Goal: Task Accomplishment & Management: Complete application form

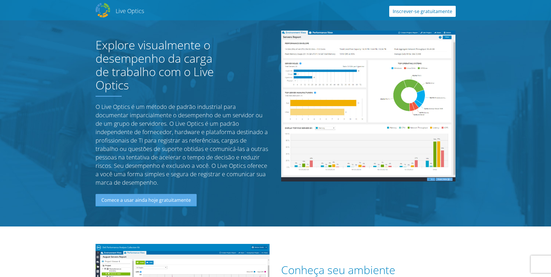
click at [418, 12] on link "Inscrever-se gratuitamente" at bounding box center [422, 11] width 67 height 11
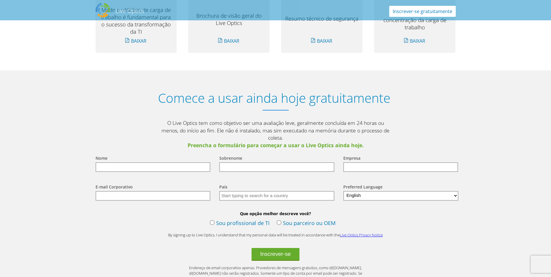
scroll to position [647, 0]
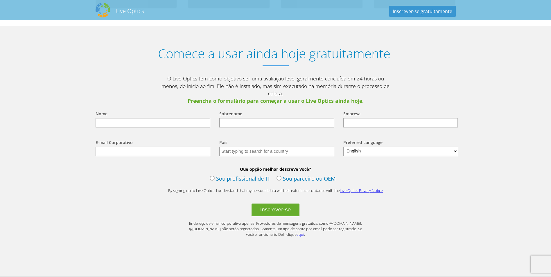
click at [149, 118] on input "text" at bounding box center [153, 123] width 115 height 10
type input "Everton"
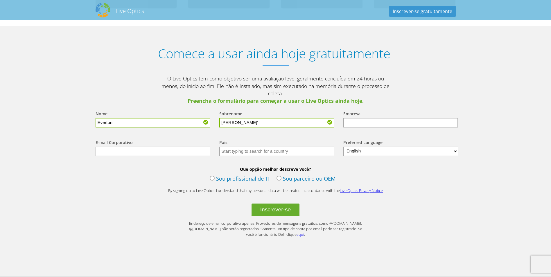
type input "Cunha'"
click at [151, 147] on input "text" at bounding box center [153, 152] width 115 height 10
click at [212, 134] on div "E-mail Corporativo" at bounding box center [152, 147] width 124 height 29
click at [247, 147] on input "text" at bounding box center [276, 152] width 115 height 10
type input "b"
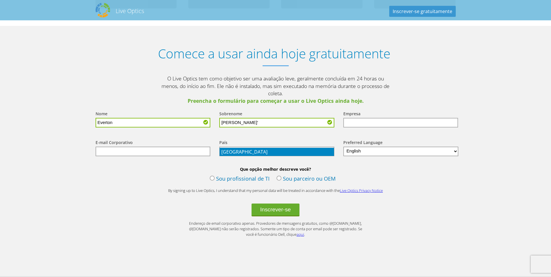
click at [228, 153] on li "Brasil" at bounding box center [277, 152] width 114 height 8
type input "Brasil"
click at [392, 147] on select "English Deutsch Español Français Italiano Polski Português Русский 한국어 中文 日本語" at bounding box center [400, 152] width 115 height 10
select select "pt-BR"
click at [343, 147] on select "English Deutsch Español Français Italiano Polski Português Русский 한국어 中文 日本語" at bounding box center [400, 152] width 115 height 10
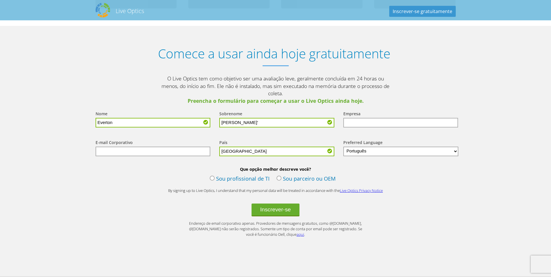
drag, startPoint x: 400, startPoint y: 173, endPoint x: 386, endPoint y: 170, distance: 14.3
click at [400, 173] on div "Que opção melhor descreve você? Sou profissional de TI Sou parceiro ou OEM" at bounding box center [276, 175] width 372 height 19
click at [169, 147] on input "text" at bounding box center [153, 152] width 115 height 10
type input "ebc.com82@gmail.com"
click at [210, 175] on label "Sou profissional de TI" at bounding box center [240, 179] width 60 height 9
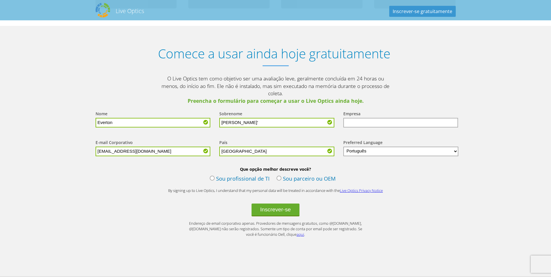
click at [0, 0] on input "Sou profissional de TI" at bounding box center [0, 0] width 0 height 0
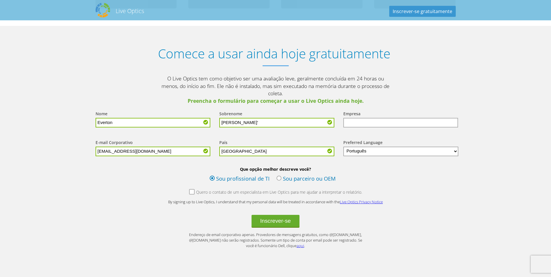
click at [369, 118] on input "text" at bounding box center [400, 123] width 115 height 10
click at [294, 118] on input "Cunha'" at bounding box center [276, 123] width 115 height 10
type input "Cunha"
click at [303, 105] on div "Sobrenome Cunha" at bounding box center [276, 119] width 124 height 29
click at [400, 118] on input "text" at bounding box center [400, 123] width 115 height 10
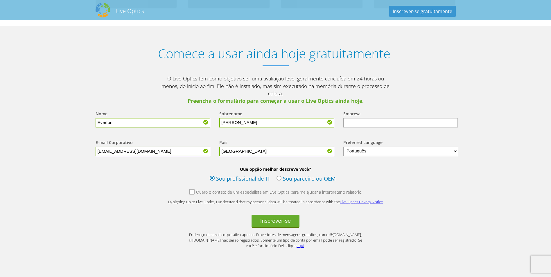
click at [400, 179] on form "Nome Everton Sobrenome Cunha Empresa E-mail Corporativo ebc.com82@gmail.com Paí…" at bounding box center [276, 177] width 372 height 144
click at [271, 215] on button "Inscrever-se" at bounding box center [276, 221] width 48 height 13
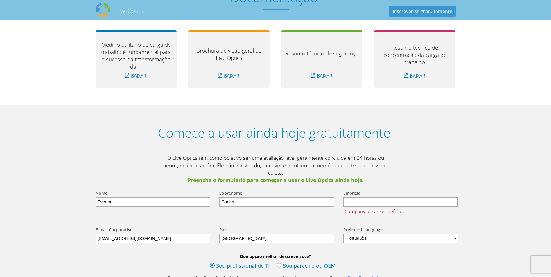
scroll to position [581, 0]
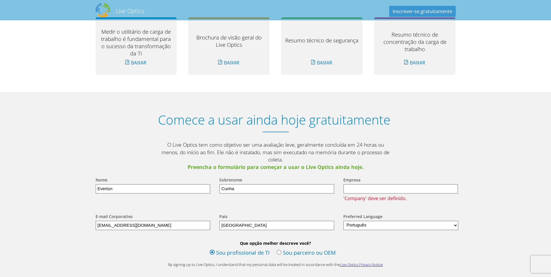
click at [385, 184] on input "text" at bounding box center [400, 189] width 115 height 10
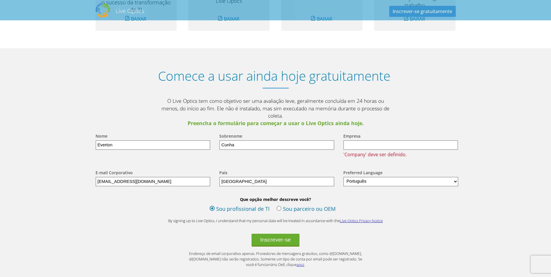
scroll to position [639, 0]
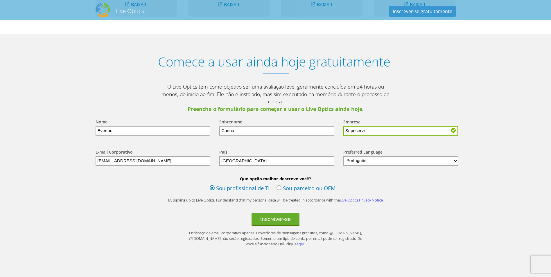
type input "Supriservi"
click at [407, 221] on form "Nome Everton Sobrenome Cunha Empresa Supriservi E-mail Corporativo ebc.com82@gm…" at bounding box center [276, 180] width 372 height 134
click at [277, 213] on button "Inscrever-se" at bounding box center [276, 219] width 48 height 13
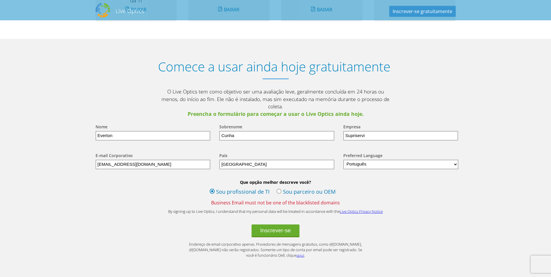
scroll to position [639, 0]
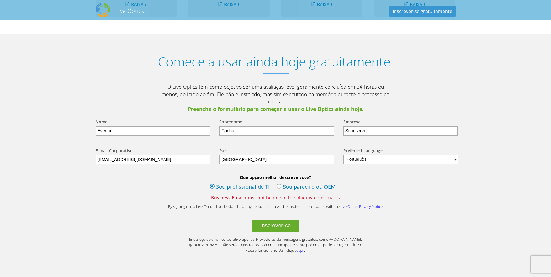
drag, startPoint x: 152, startPoint y: 152, endPoint x: 23, endPoint y: 150, distance: 129.3
click at [26, 149] on section "Comece a usar ainda hoje gratuitamente O Live Optics tem como objetivo ser uma …" at bounding box center [275, 163] width 551 height 258
drag, startPoint x: 162, startPoint y: 176, endPoint x: 169, endPoint y: 174, distance: 6.3
click at [163, 176] on div "Que opção melhor descreve você? Sou profissional de TI Sou parceiro ou OEM Busi…" at bounding box center [276, 188] width 372 height 26
click at [150, 155] on input "cunha@newsupri.com.br" at bounding box center [153, 160] width 115 height 10
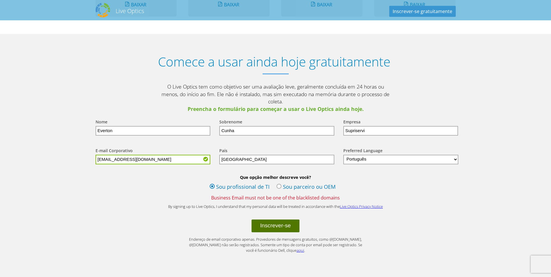
type input "[EMAIL_ADDRESS][DOMAIN_NAME]"
click at [280, 220] on button "Inscrever-se" at bounding box center [276, 226] width 48 height 13
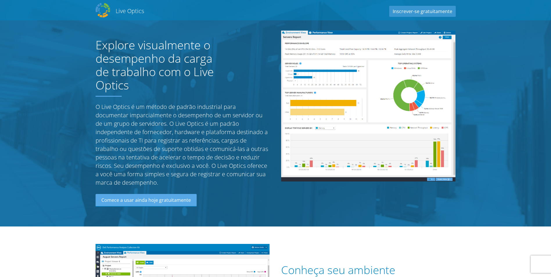
click at [119, 8] on h2 "Live Optics" at bounding box center [130, 11] width 28 height 8
click at [105, 14] on img at bounding box center [103, 10] width 15 height 15
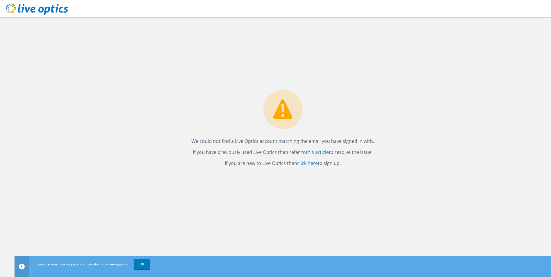
click at [36, 11] on icon at bounding box center [37, 9] width 62 height 12
click at [142, 266] on link "OK" at bounding box center [142, 264] width 16 height 10
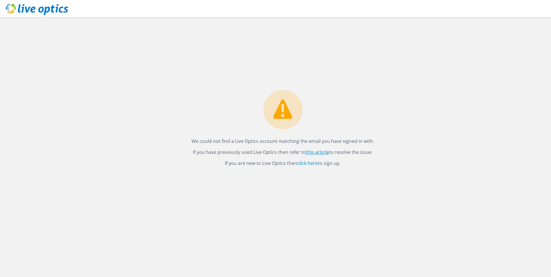
click at [315, 151] on link "this article" at bounding box center [317, 152] width 23 height 6
click at [39, 9] on use at bounding box center [37, 9] width 62 height 12
click at [304, 164] on link "click here" at bounding box center [307, 163] width 21 height 6
